Goal: Find specific page/section: Find specific page/section

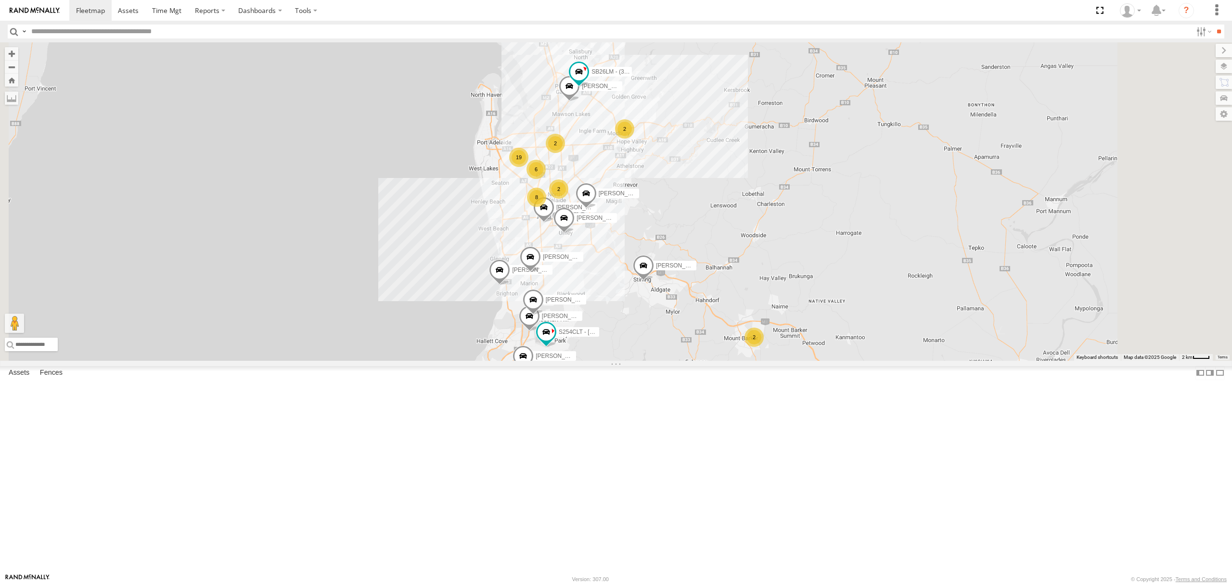
click at [0, 0] on link at bounding box center [0, 0] width 0 height 0
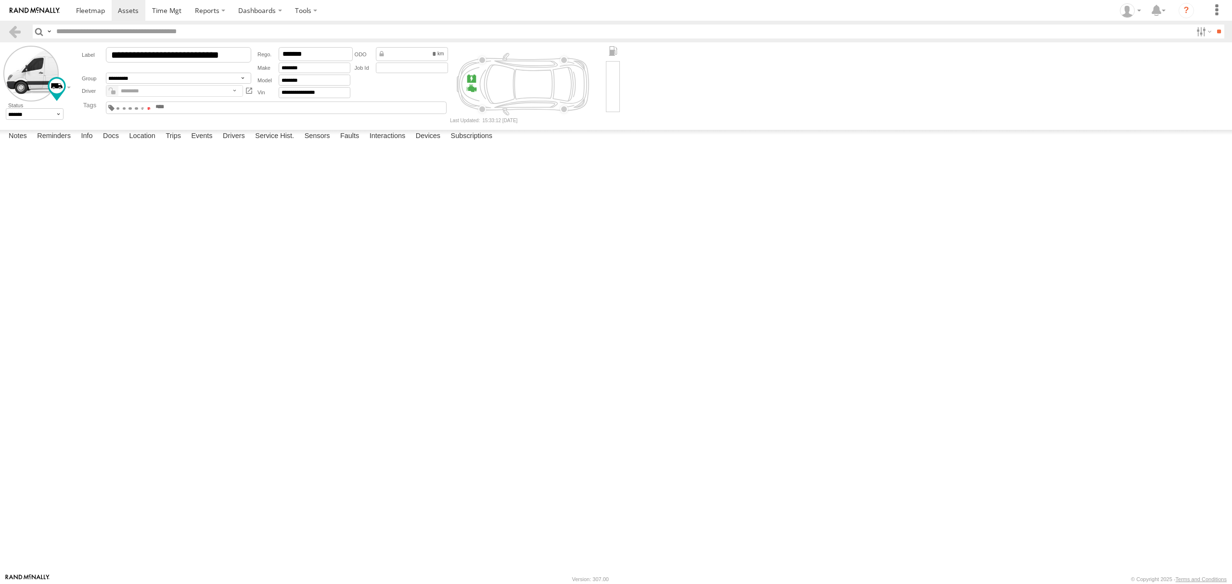
click at [151, 109] on span at bounding box center [148, 108] width 3 height 2
